Goal: Task Accomplishment & Management: Complete application form

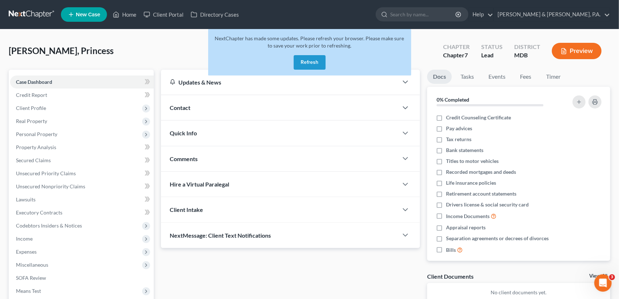
click at [310, 58] on button "Refresh" at bounding box center [310, 62] width 32 height 15
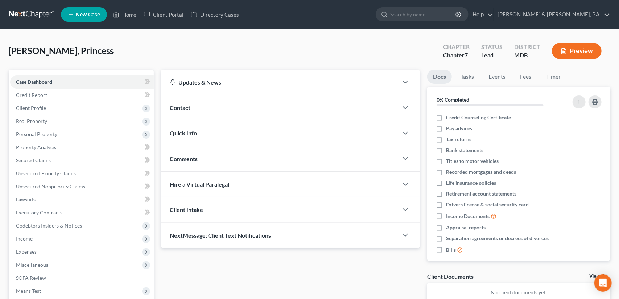
click at [89, 14] on span "New Case" at bounding box center [88, 14] width 24 height 5
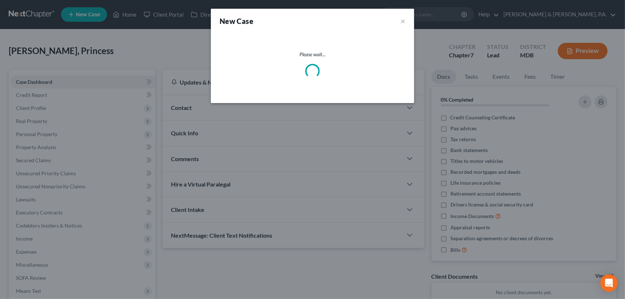
select select "38"
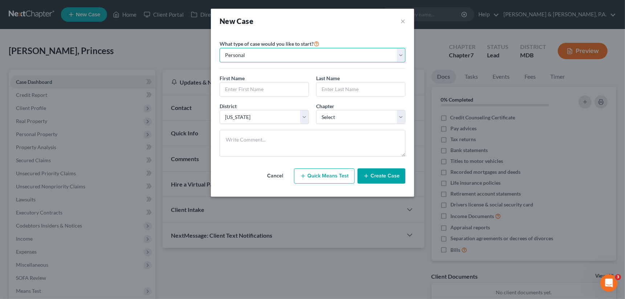
click at [400, 53] on select "Personal Business" at bounding box center [313, 55] width 186 height 15
click at [293, 90] on input "text" at bounding box center [264, 89] width 89 height 14
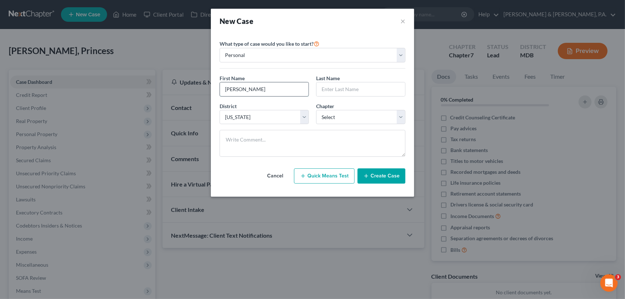
type input "Aaron"
type input "Richardson"
click at [400, 116] on select "Select 7 11 12 13" at bounding box center [360, 117] width 89 height 15
select select "0"
click at [316, 110] on select "Select 7 11 12 13" at bounding box center [360, 117] width 89 height 15
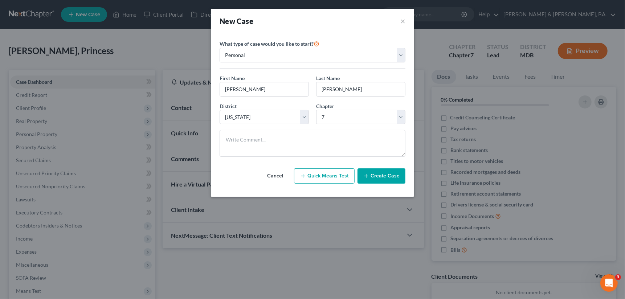
click at [383, 171] on button "Create Case" at bounding box center [381, 175] width 48 height 15
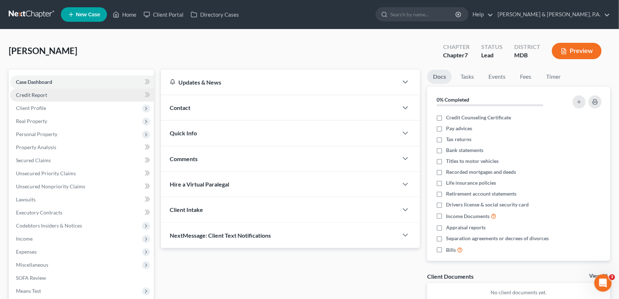
click at [77, 93] on link "Credit Report" at bounding box center [82, 95] width 144 height 13
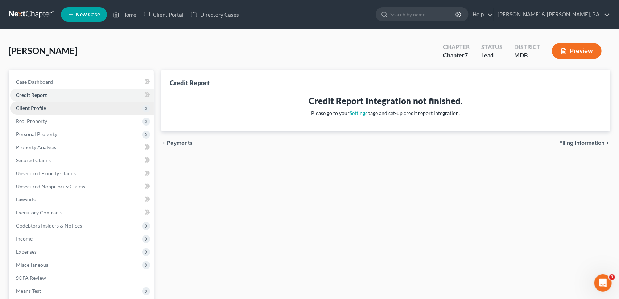
click at [81, 105] on span "Client Profile" at bounding box center [82, 108] width 144 height 13
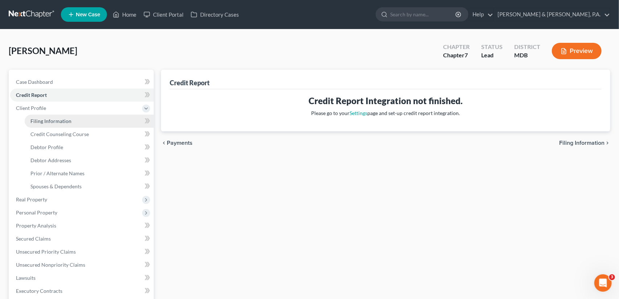
click at [79, 120] on link "Filing Information" at bounding box center [89, 121] width 129 height 13
select select "1"
select select "0"
select select "38"
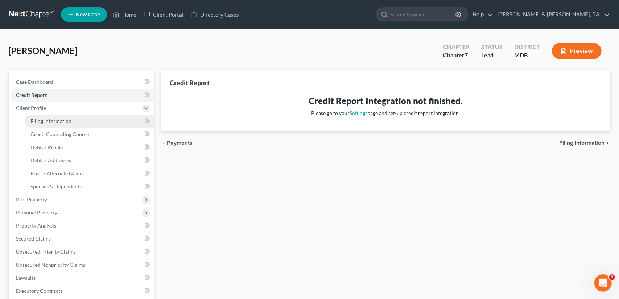
select select "0"
select select "21"
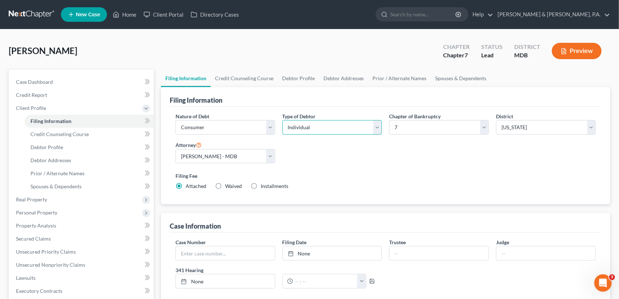
click at [378, 127] on select "Select Individual Joint" at bounding box center [333, 127] width 100 height 15
select select "1"
click at [283, 120] on select "Select Individual Joint" at bounding box center [333, 127] width 100 height 15
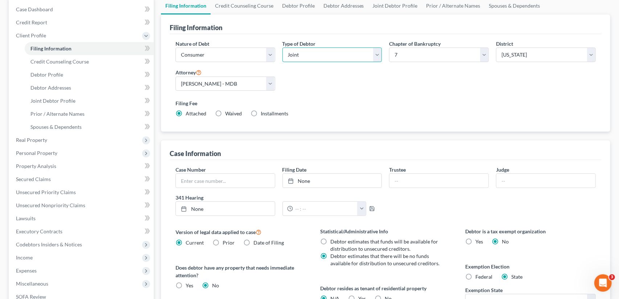
scroll to position [145, 0]
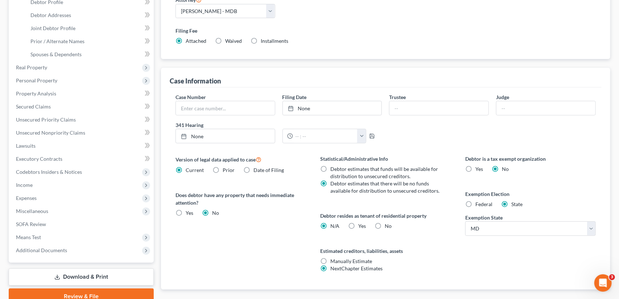
click at [359, 224] on label "Yes Yes" at bounding box center [363, 225] width 8 height 7
click at [362, 224] on input "Yes Yes" at bounding box center [364, 224] width 5 height 5
radio input "true"
radio input "false"
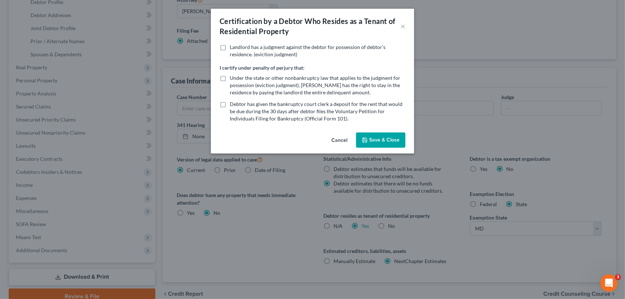
click at [393, 140] on button "Save & Close" at bounding box center [380, 139] width 49 height 15
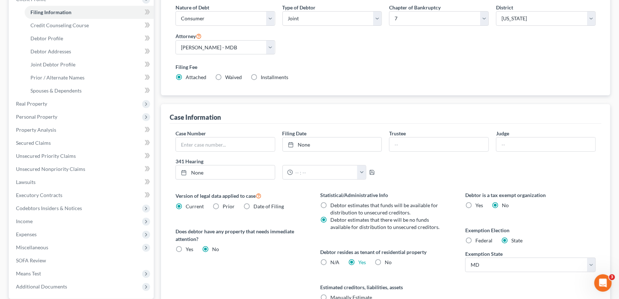
scroll to position [184, 0]
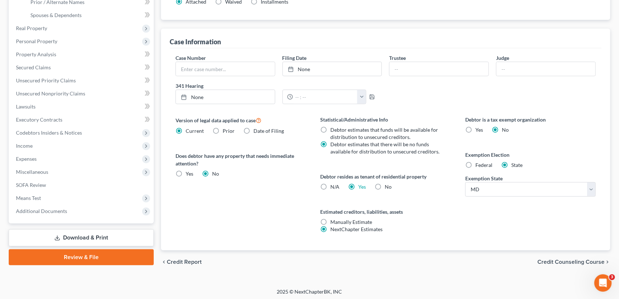
click at [562, 259] on span "Credit Counseling Course" at bounding box center [571, 262] width 67 height 6
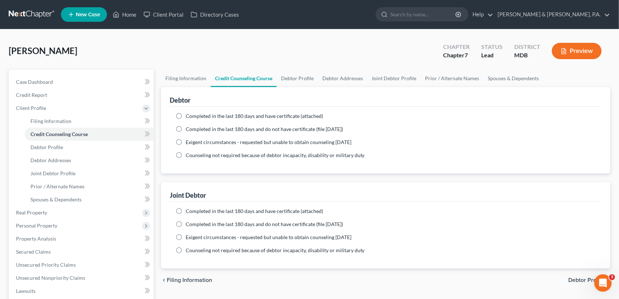
click at [186, 115] on label "Completed in the last 180 days and have certificate (attached)" at bounding box center [255, 115] width 138 height 7
click at [189, 115] on input "Completed in the last 180 days and have certificate (attached)" at bounding box center [191, 114] width 5 height 5
radio input "true"
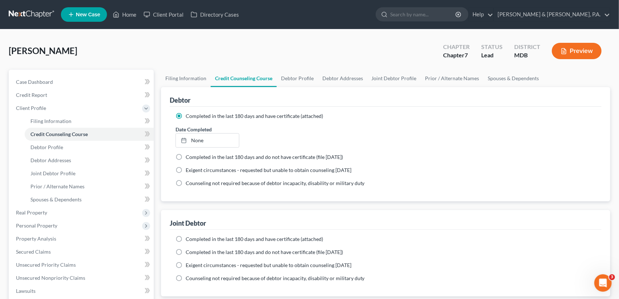
click at [186, 237] on label "Completed in the last 180 days and have certificate (attached)" at bounding box center [255, 238] width 138 height 7
click at [189, 237] on input "Completed in the last 180 days and have certificate (attached)" at bounding box center [191, 237] width 5 height 5
radio input "true"
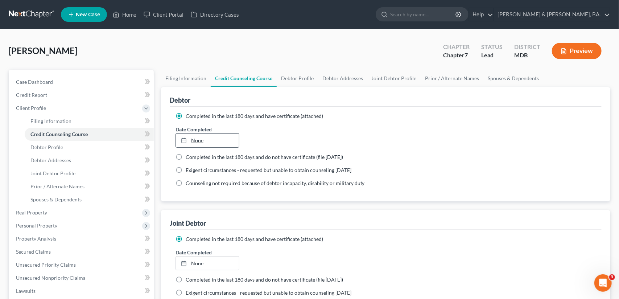
click at [195, 139] on link "None" at bounding box center [208, 141] width 64 height 14
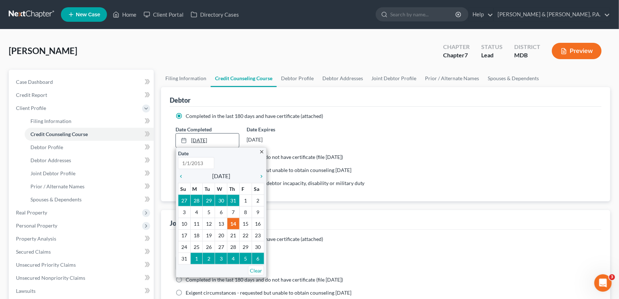
type input "8/14/2025"
click at [182, 174] on icon "chevron_left" at bounding box center [182, 176] width 9 height 6
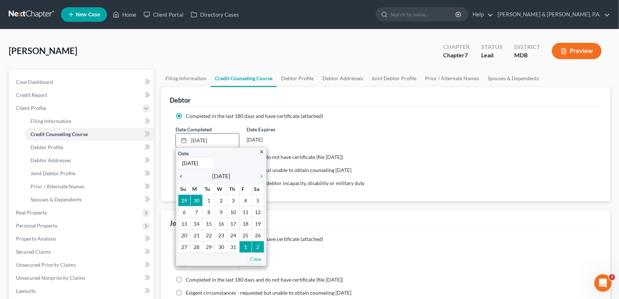
click at [182, 174] on icon "chevron_left" at bounding box center [182, 176] width 9 height 6
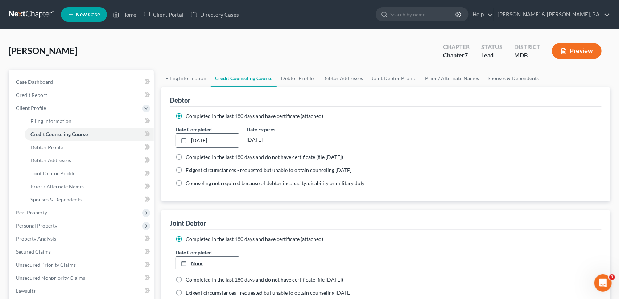
type input "8/14/2025"
click at [203, 265] on link "8/14/2025" at bounding box center [208, 264] width 64 height 14
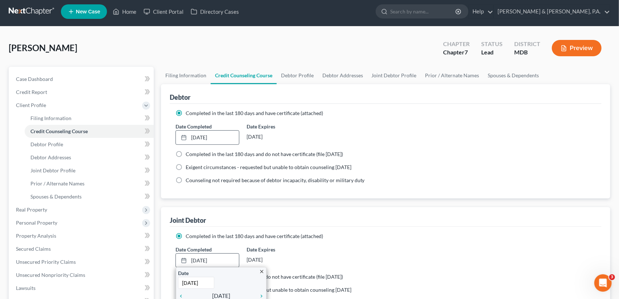
scroll to position [36, 0]
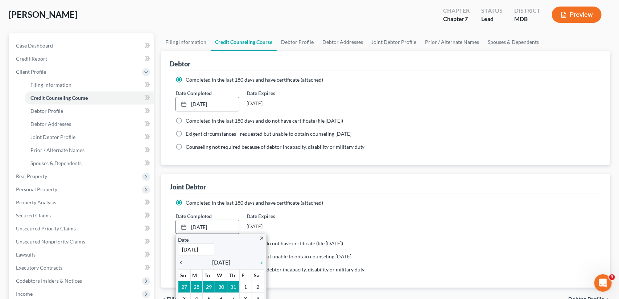
click at [180, 262] on icon "chevron_left" at bounding box center [182, 263] width 9 height 6
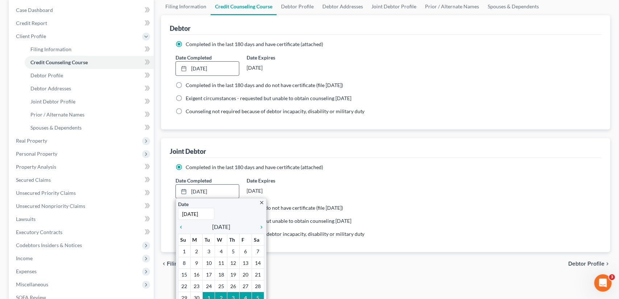
scroll to position [73, 0]
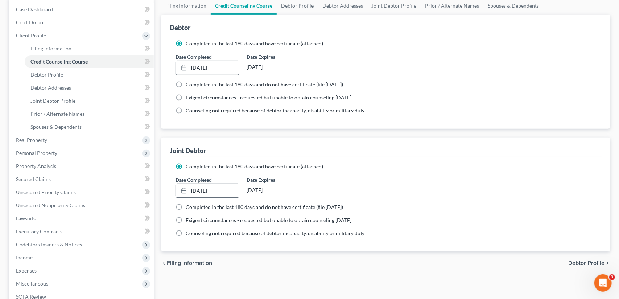
click at [354, 52] on ng-include "Completed in the last 180 days and have certificate (attached) Date Completed 6…" at bounding box center [386, 77] width 421 height 74
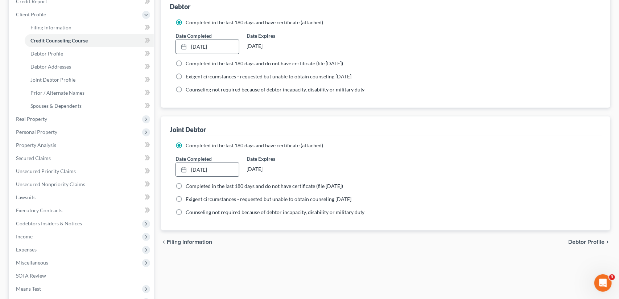
scroll to position [145, 0]
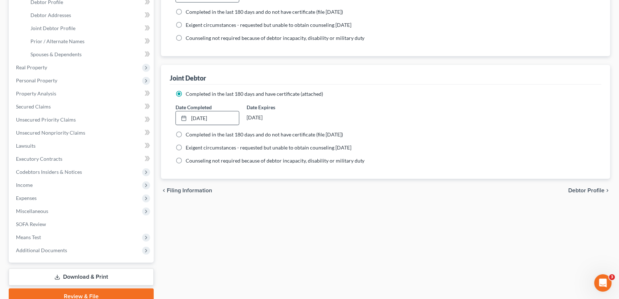
click at [586, 191] on span "Debtor Profile" at bounding box center [587, 191] width 36 height 6
select select "1"
select select "0"
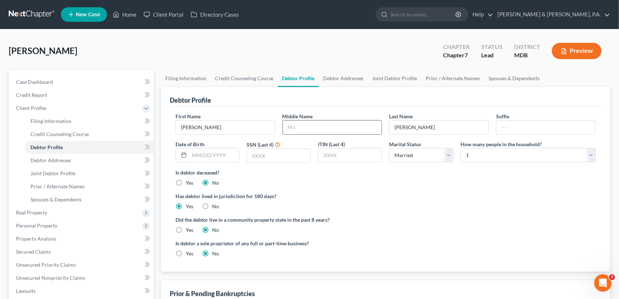
click at [330, 126] on input "text" at bounding box center [332, 127] width 99 height 14
type input "R."
click at [214, 155] on input "text" at bounding box center [214, 155] width 50 height 14
type input "05/13/1978"
type input "4805"
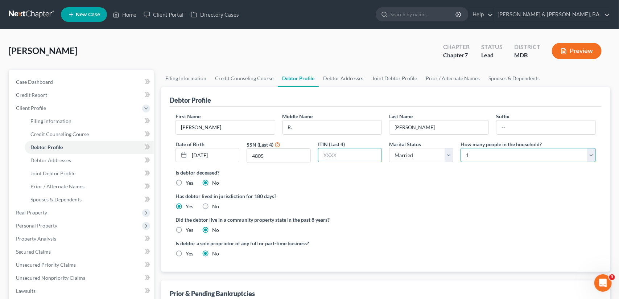
click at [590, 157] on select "Select 1 2 3 4 5 6 7 8 9 10 11 12 13 14 15 16 17 18 19 20" at bounding box center [528, 155] width 135 height 15
select select "1"
click at [461, 148] on select "Select 1 2 3 4 5 6 7 8 9 10 11 12 13 14 15 16 17 18 19 20" at bounding box center [528, 155] width 135 height 15
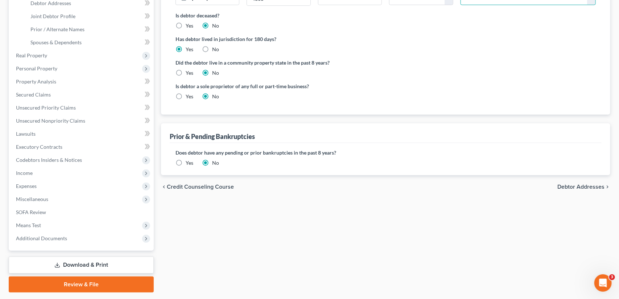
scroll to position [177, 0]
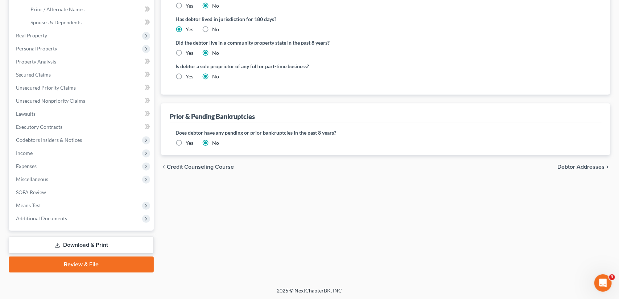
click at [581, 164] on span "Debtor Addresses" at bounding box center [581, 167] width 47 height 6
select select "0"
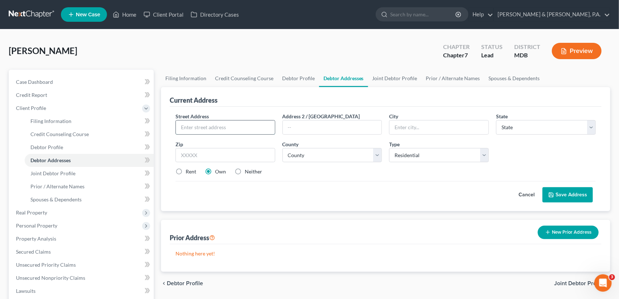
click at [200, 129] on input "text" at bounding box center [225, 127] width 99 height 14
type input "9647 Muirkirk Road"
type input "Apt. A170"
type input "Laurel"
click at [593, 122] on select "State AL AK AR AZ CA CO CT DE DC FL GA GU HI ID IL IN IA KS KY LA ME MD MA MI M…" at bounding box center [546, 127] width 100 height 15
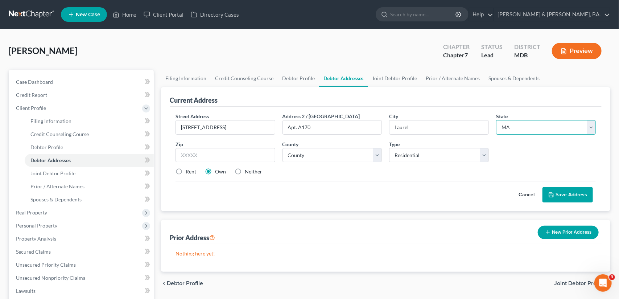
select select "21"
click at [496, 120] on select "State AL AK AR AZ CA CO CT DE DC FL GA GU HI ID IL IN IA KS KY LA ME MD MA MI M…" at bounding box center [546, 127] width 100 height 15
click at [208, 149] on input "text" at bounding box center [226, 155] width 100 height 15
click at [186, 169] on label "Rent" at bounding box center [191, 171] width 11 height 7
click at [189, 169] on input "Rent" at bounding box center [191, 170] width 5 height 5
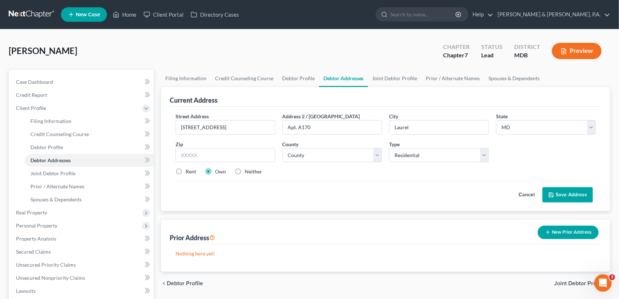
radio input "true"
click at [183, 156] on input "text" at bounding box center [226, 155] width 100 height 15
type input "20708"
click at [576, 191] on button "Save Address" at bounding box center [568, 194] width 50 height 15
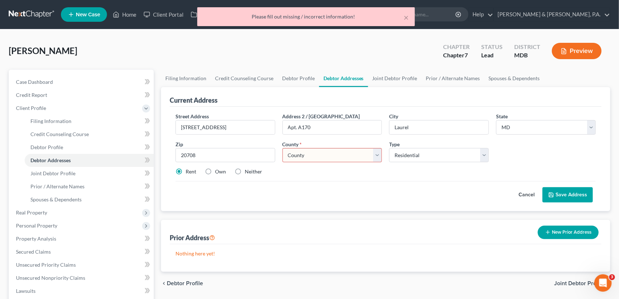
click at [377, 153] on select "County Allegany County Anne Arundel County Baltimore County Baltimore city Calv…" at bounding box center [333, 155] width 100 height 15
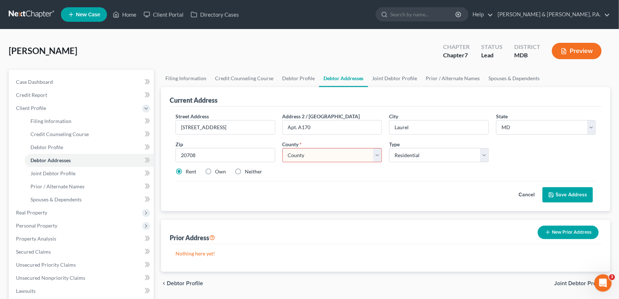
select select "16"
click at [283, 148] on select "County Allegany County Anne Arundel County Baltimore County Baltimore city Calv…" at bounding box center [333, 155] width 100 height 15
click at [567, 191] on button "Save Address" at bounding box center [568, 194] width 50 height 15
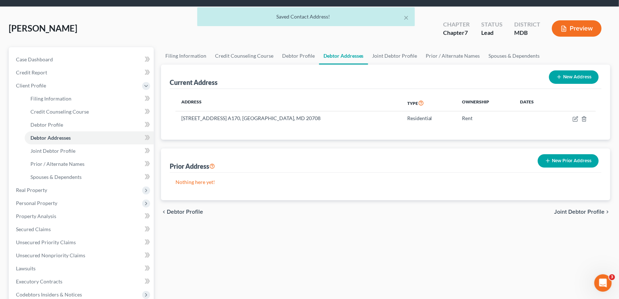
scroll to position [36, 0]
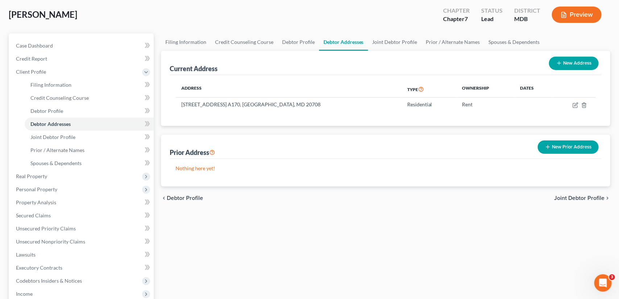
click at [578, 196] on span "Joint Debtor Profile" at bounding box center [579, 198] width 50 height 6
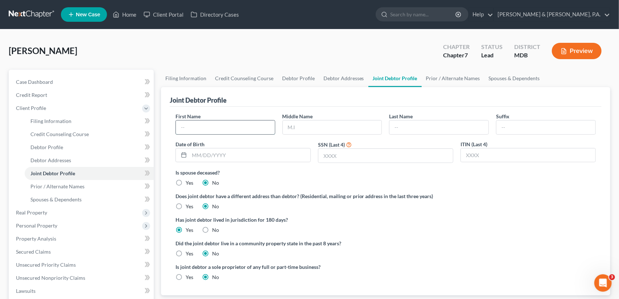
click at [246, 126] on input "text" at bounding box center [225, 127] width 99 height 14
click at [206, 129] on input "text" at bounding box center [225, 127] width 99 height 14
type input "Melody"
type input "E."
type input "Richardson"
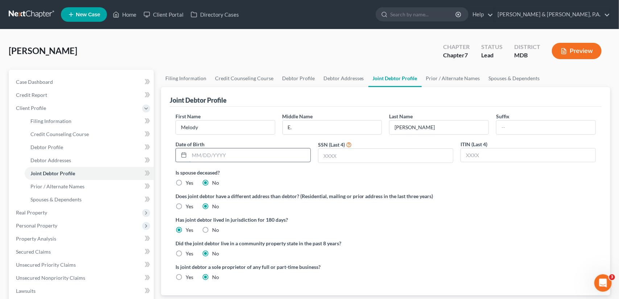
click at [218, 154] on input "text" at bounding box center [249, 155] width 121 height 14
type input "12/21/1978"
type input "3871"
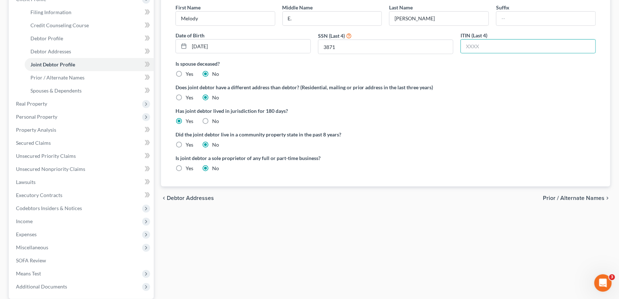
click at [583, 196] on span "Prior / Alternate Names" at bounding box center [574, 198] width 62 height 6
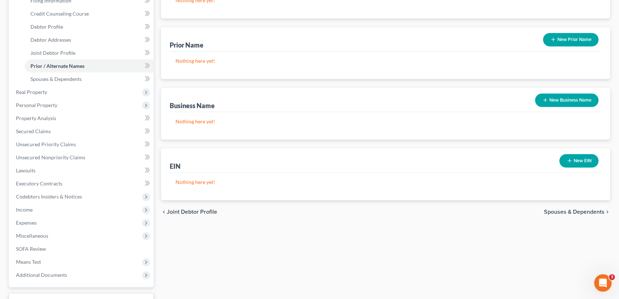
scroll to position [145, 0]
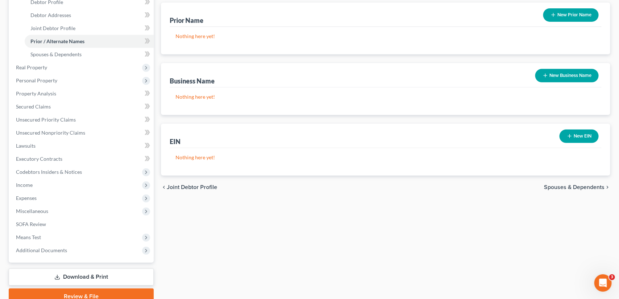
click at [576, 186] on span "Spouses & Dependents" at bounding box center [574, 187] width 61 height 6
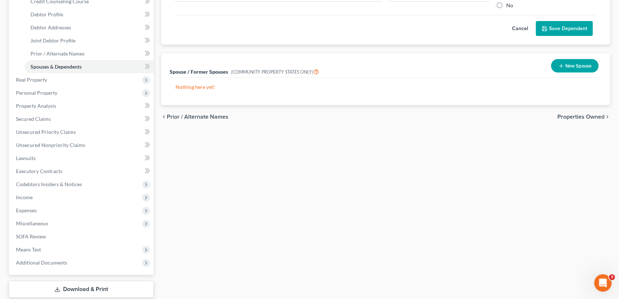
scroll to position [145, 0]
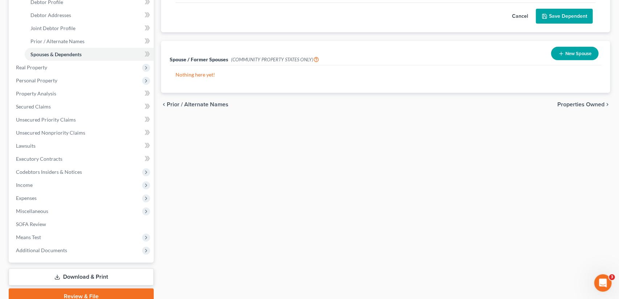
click at [70, 277] on link "Download & Print" at bounding box center [81, 277] width 145 height 17
